Goal: Information Seeking & Learning: Find specific fact

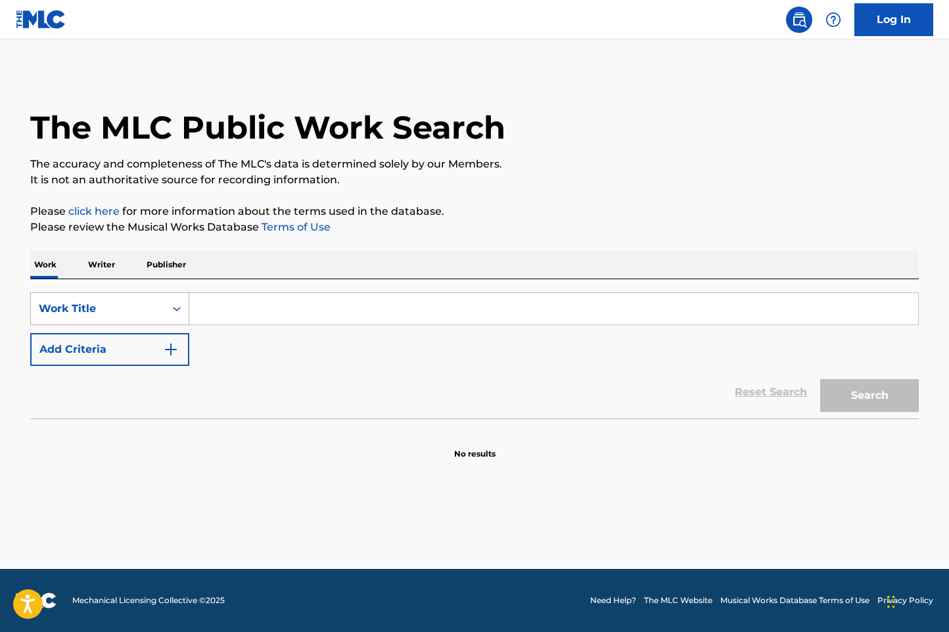
click at [131, 322] on div "Work Title" at bounding box center [109, 308] width 159 height 33
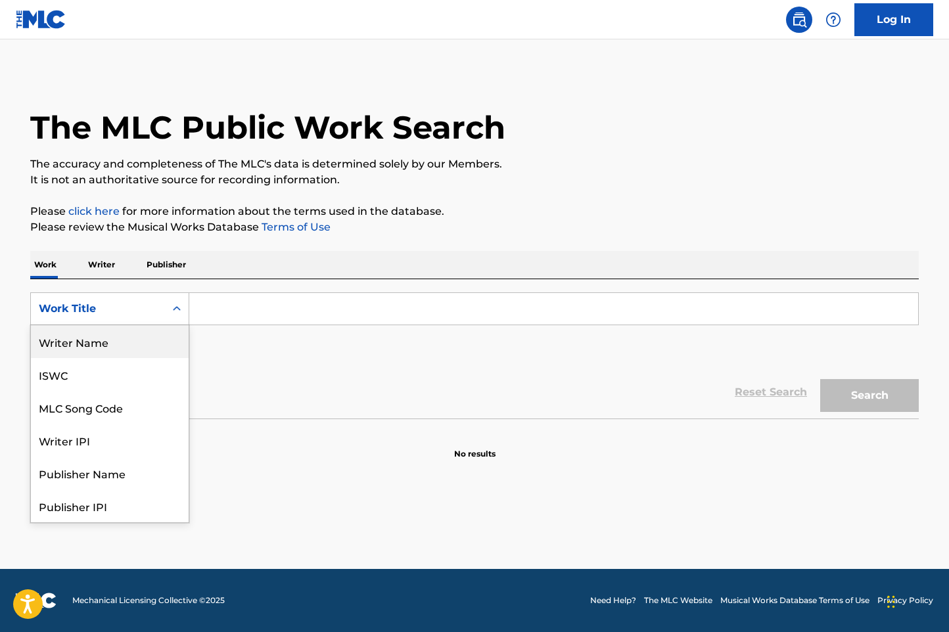
click at [122, 344] on div "Writer Name" at bounding box center [110, 341] width 158 height 33
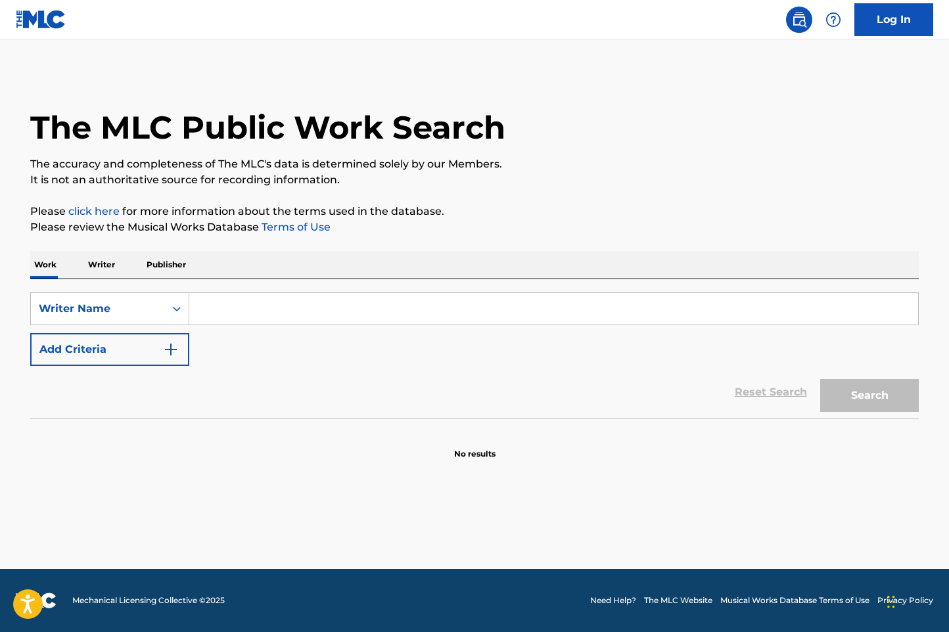
click at [341, 303] on input "Search Form" at bounding box center [553, 309] width 728 height 32
paste input "Голосной Семен Иванович"
click at [820, 379] on button "Search" at bounding box center [869, 395] width 99 height 33
paste input "Koritich Klim"
type input "Koritich Klim"
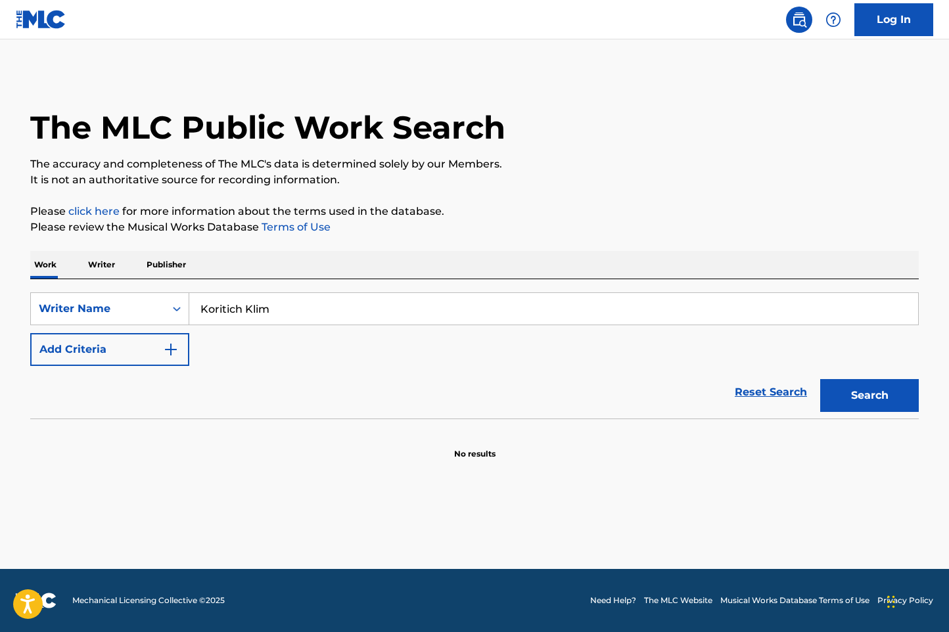
click at [820, 379] on button "Search" at bounding box center [869, 395] width 99 height 33
click at [835, 395] on button "Search" at bounding box center [869, 395] width 99 height 33
click at [161, 302] on div "Writer Name" at bounding box center [98, 308] width 134 height 25
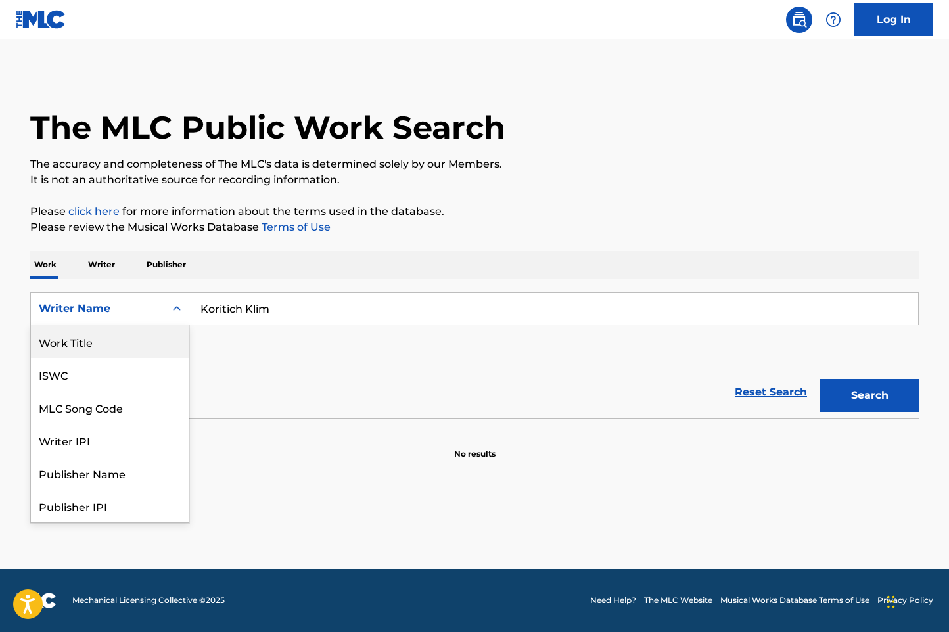
click at [161, 351] on div "Work Title" at bounding box center [110, 341] width 158 height 33
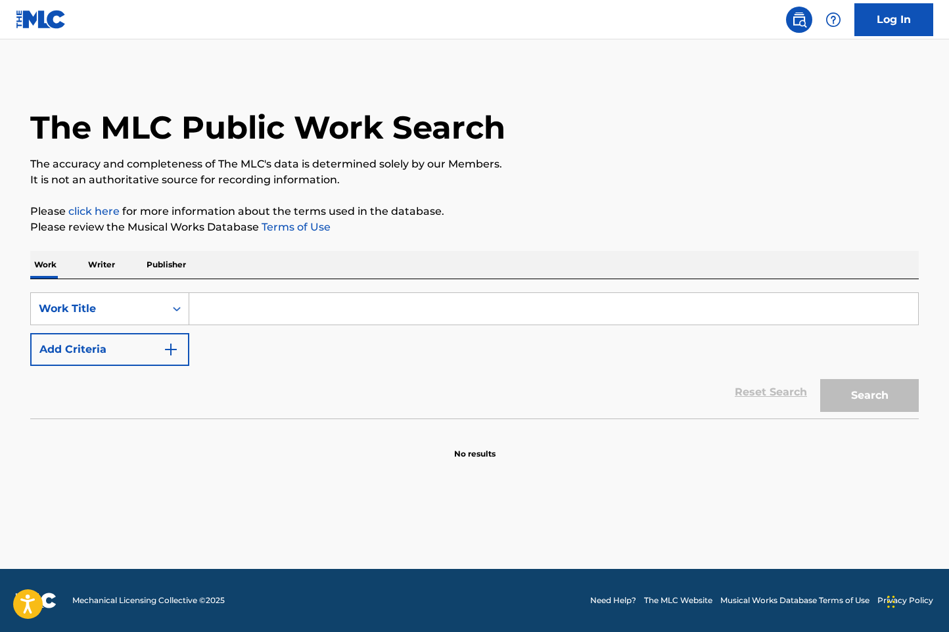
click at [303, 305] on input "Search Form" at bounding box center [553, 309] width 728 height 32
paste input "Слеза"
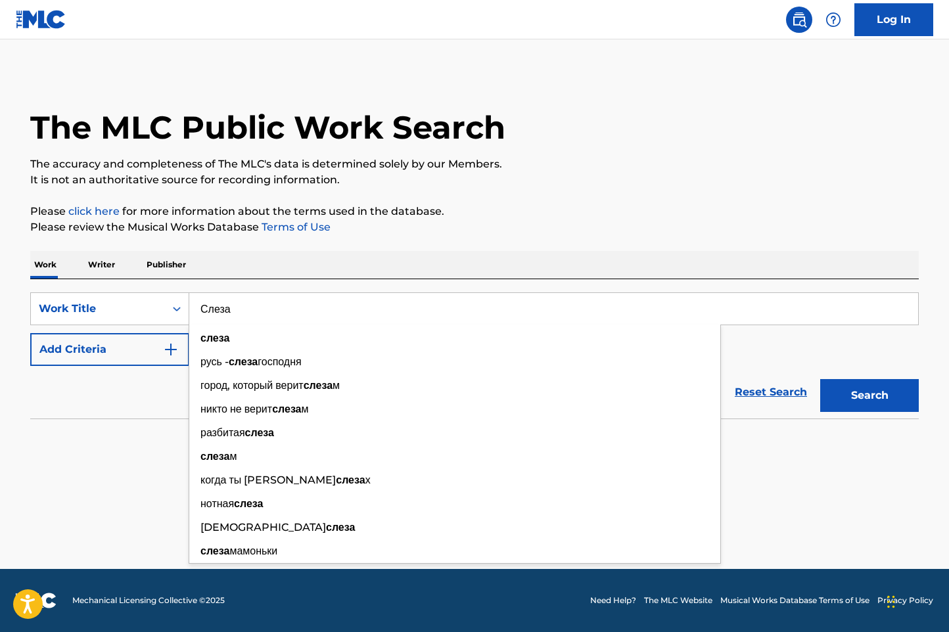
type input "Слеза"
click at [851, 396] on button "Search" at bounding box center [869, 395] width 99 height 33
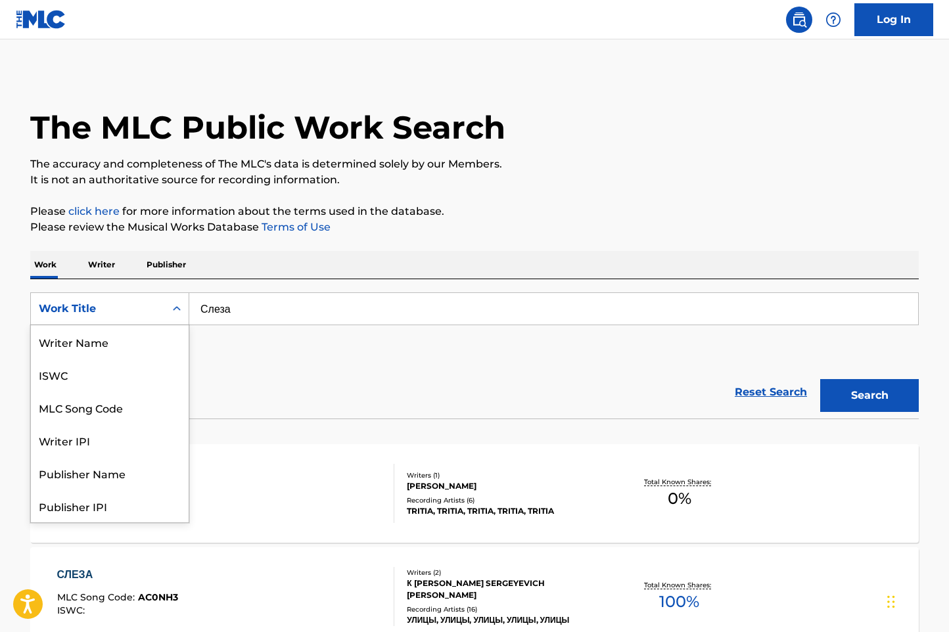
click at [133, 303] on div "Work Title" at bounding box center [98, 309] width 118 height 16
click at [126, 348] on div "Writer Name" at bounding box center [110, 341] width 158 height 33
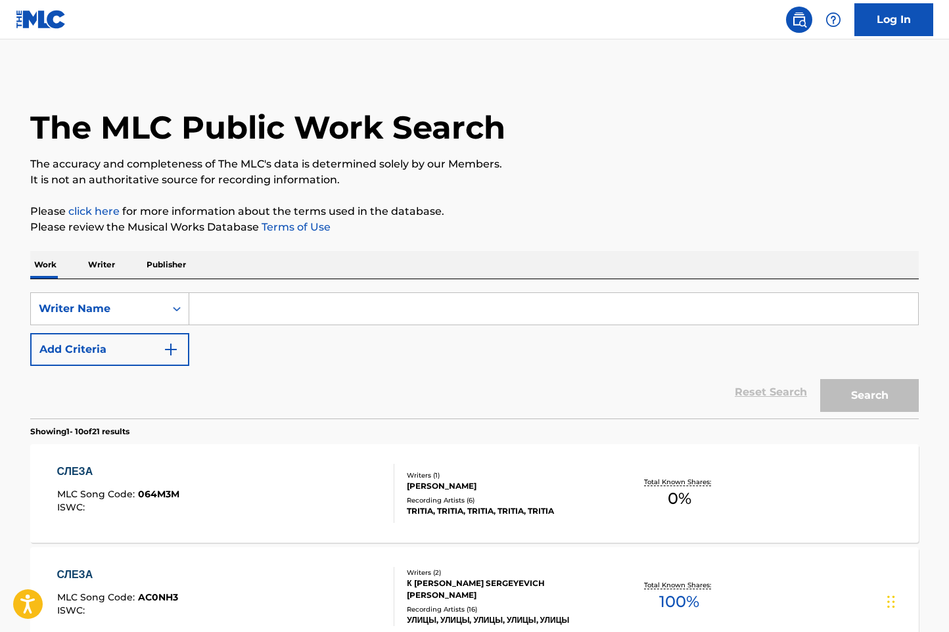
click at [291, 313] on input "Search Form" at bounding box center [553, 309] width 728 height 32
paste input "Валевский Кирилл Григорьевич"
type input "Валевский Кирилл Григорьевич"
click at [820, 379] on button "Search" at bounding box center [869, 395] width 99 height 33
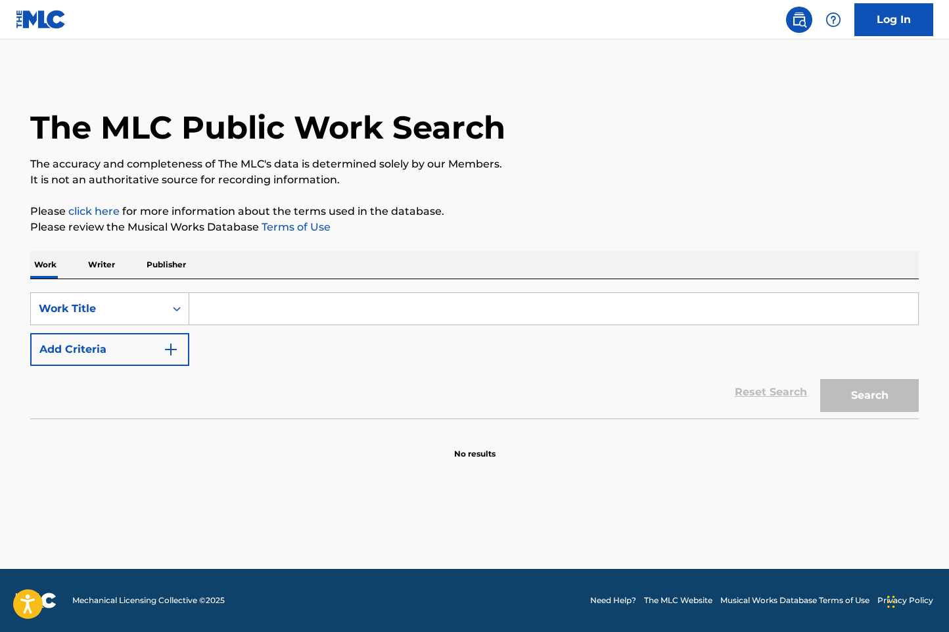
click at [204, 300] on input "Search Form" at bounding box center [553, 309] width 728 height 32
paste input "Babyy"
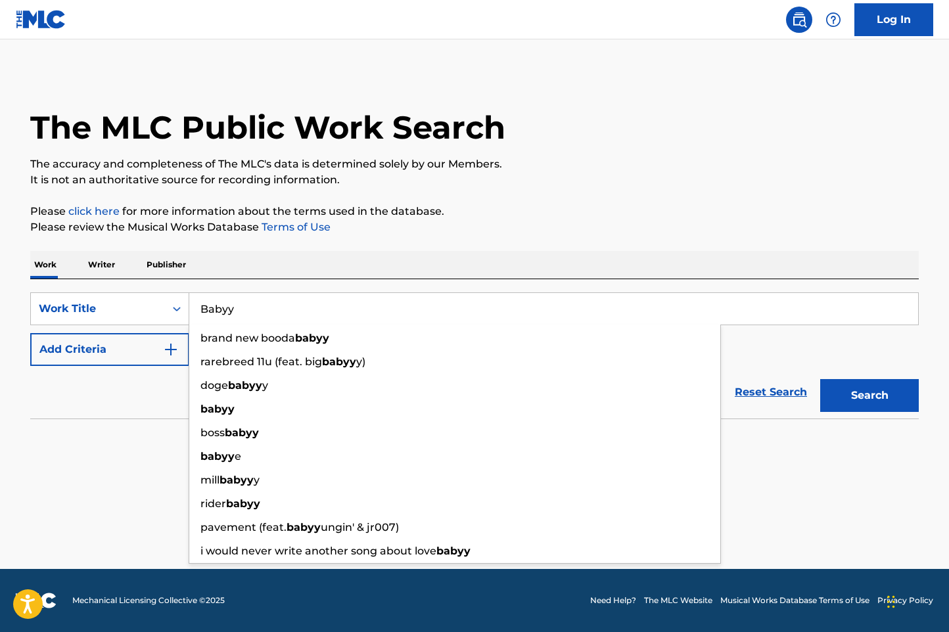
type input "Babyy"
click at [126, 348] on button "Add Criteria" at bounding box center [109, 349] width 159 height 33
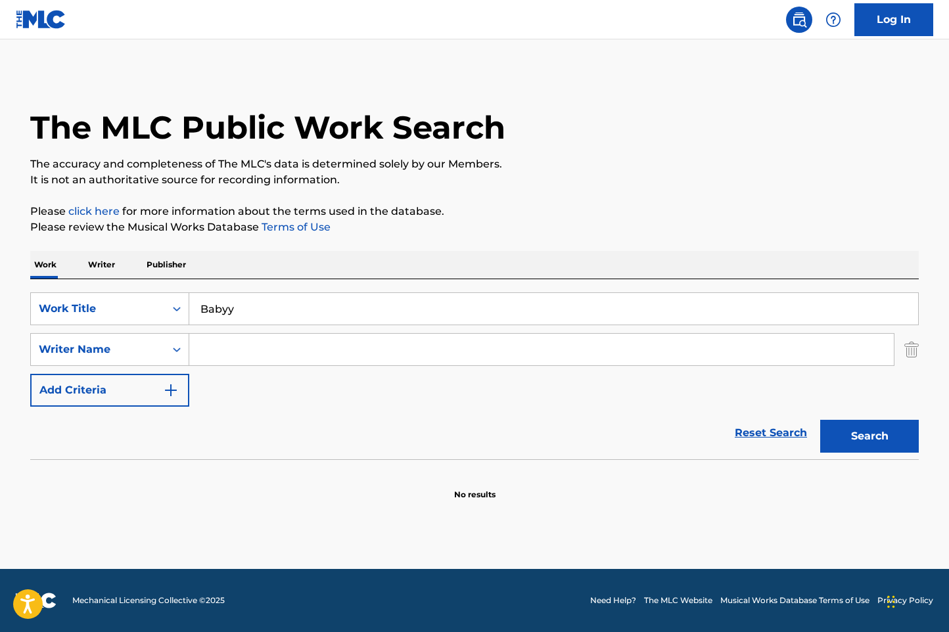
click at [353, 342] on input "Search Form" at bounding box center [541, 350] width 704 height 32
paste input "[PERSON_NAME]"
click at [820, 420] on button "Search" at bounding box center [869, 436] width 99 height 33
click at [237, 359] on input "[PERSON_NAME]" at bounding box center [541, 350] width 704 height 32
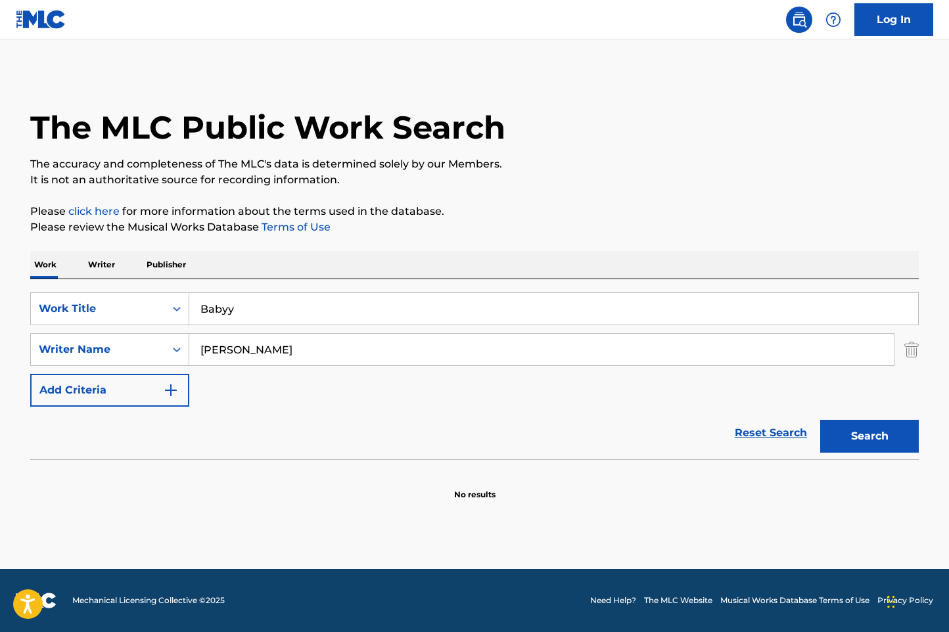
click at [237, 359] on input "[PERSON_NAME]" at bounding box center [541, 350] width 704 height 32
paste input "KORITICH KLIM"
type input "KORITICH KLIM"
click at [230, 306] on input "Babyy" at bounding box center [553, 309] width 728 height 32
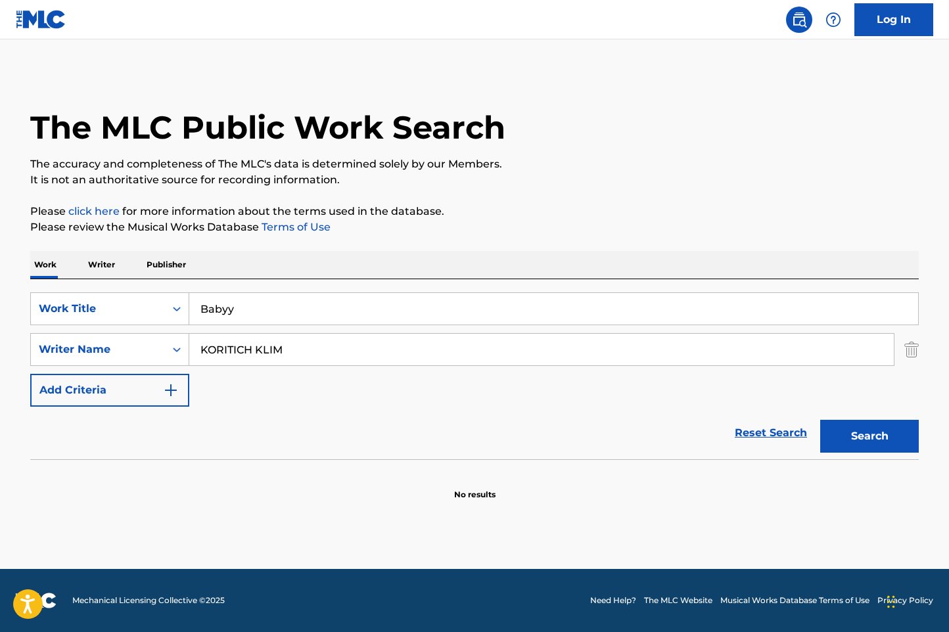
click at [230, 306] on input "Babyy" at bounding box center [553, 309] width 728 height 32
type input "xo"
click at [820, 420] on button "Search" at bounding box center [869, 436] width 99 height 33
click at [876, 443] on button "Search" at bounding box center [869, 436] width 99 height 33
